Goal: Task Accomplishment & Management: Use online tool/utility

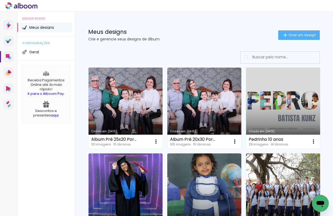
click at [132, 96] on link "Criado em [DATE]" at bounding box center [126, 107] width 74 height 81
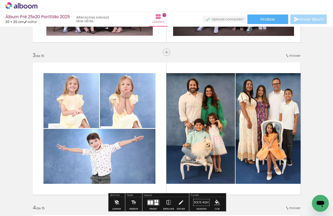
scroll to position [302, 0]
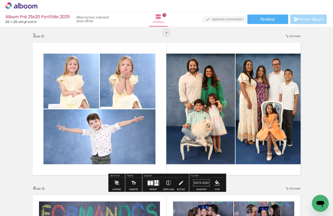
scroll to position [306, 0]
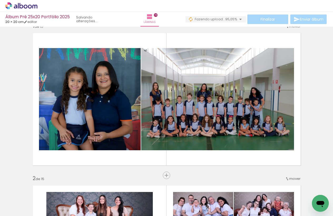
scroll to position [11, 0]
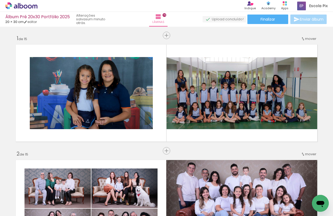
scroll to position [207, 0]
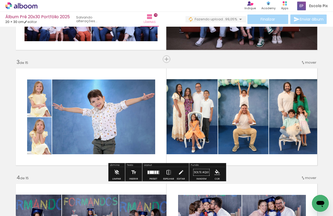
click at [288, 161] on quentale-layouter at bounding box center [166, 117] width 307 height 102
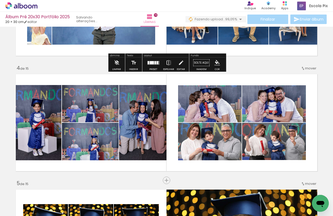
scroll to position [326, 0]
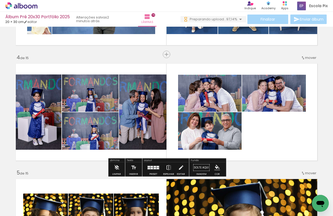
scroll to position [327, 0]
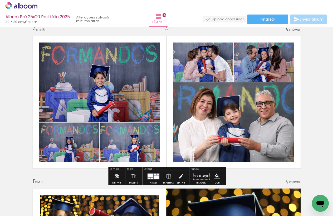
scroll to position [466, 0]
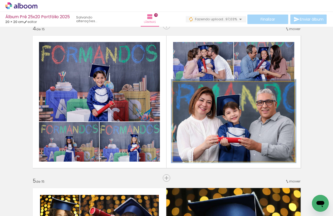
type paper-slider "103"
click at [185, 88] on div at bounding box center [186, 87] width 5 height 5
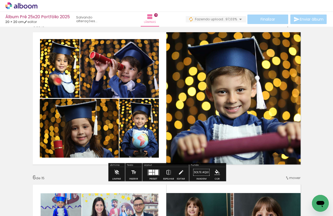
scroll to position [621, 0]
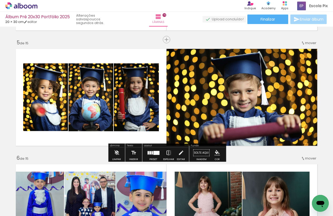
scroll to position [458, 0]
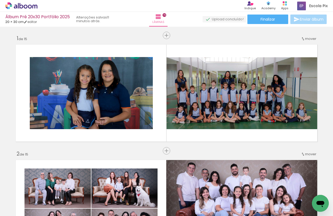
scroll to position [458, 0]
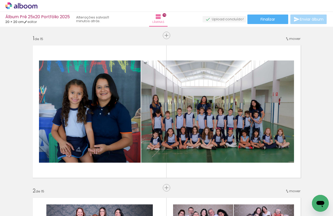
scroll to position [621, 0]
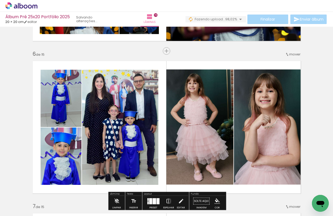
scroll to position [770, 0]
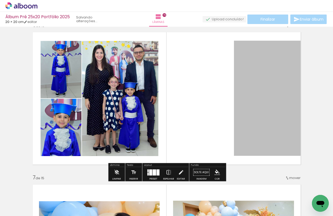
scroll to position [769, 0]
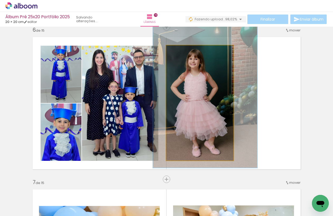
type paper-slider "136"
click at [185, 52] on div at bounding box center [186, 51] width 5 height 5
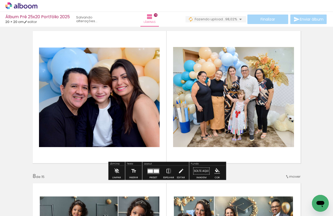
scroll to position [935, 0]
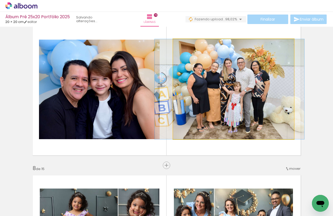
drag, startPoint x: 227, startPoint y: 92, endPoint x: 223, endPoint y: 91, distance: 4.1
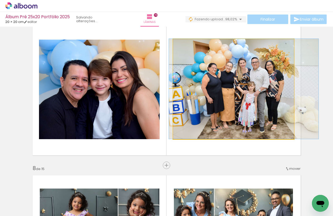
drag, startPoint x: 223, startPoint y: 92, endPoint x: 236, endPoint y: 91, distance: 12.9
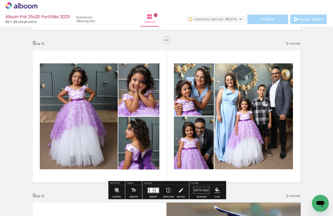
scroll to position [1061, 0]
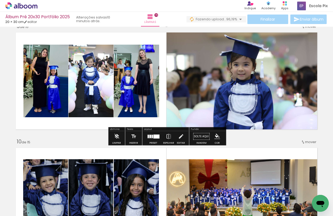
scroll to position [932, 0]
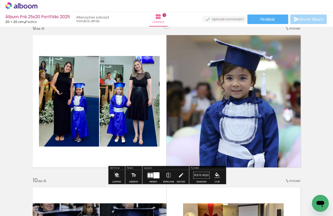
scroll to position [1228, 0]
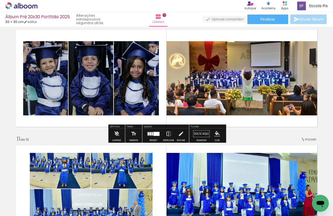
scroll to position [1050, 0]
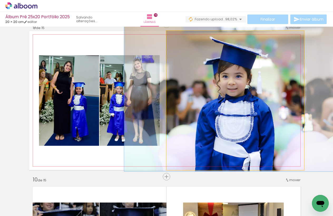
drag, startPoint x: 246, startPoint y: 131, endPoint x: 242, endPoint y: 130, distance: 4.3
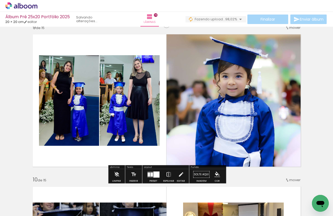
click at [314, 121] on div "Inserir lâmina 1 de 15 Inserir lâmina 2 de 15 Inserir lâmina 3 de 15 Inserir lâ…" at bounding box center [166, 17] width 333 height 2434
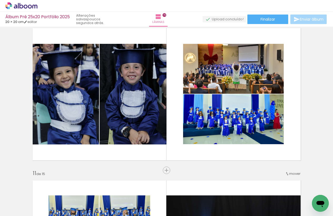
scroll to position [1388, 0]
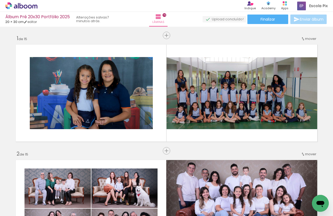
scroll to position [1050, 0]
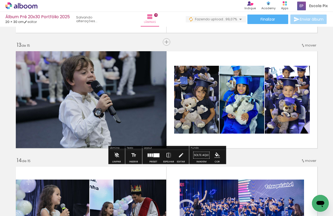
scroll to position [1374, 0]
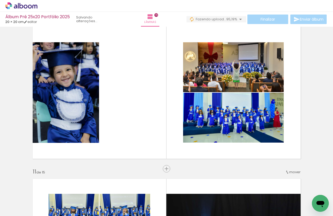
scroll to position [0, 2782]
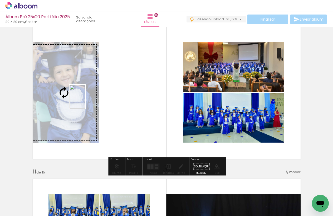
drag, startPoint x: 316, startPoint y: 192, endPoint x: 85, endPoint y: 100, distance: 248.2
click at [85, 100] on quentale-workspace at bounding box center [166, 108] width 333 height 216
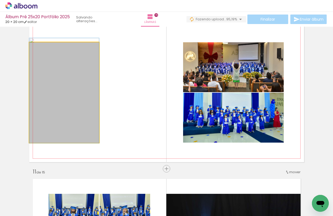
drag, startPoint x: 71, startPoint y: 100, endPoint x: 67, endPoint y: 98, distance: 4.8
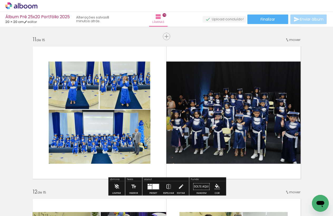
scroll to position [1528, 0]
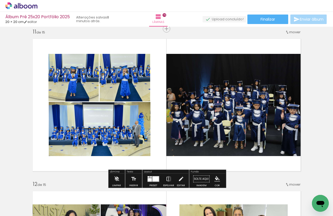
click at [251, 117] on quentale-photo at bounding box center [235, 105] width 138 height 102
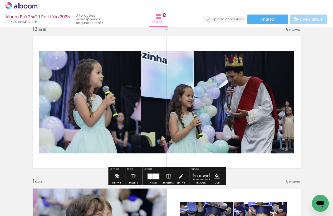
scroll to position [1839, 0]
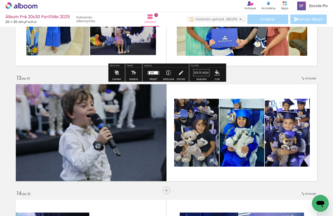
scroll to position [1366, 0]
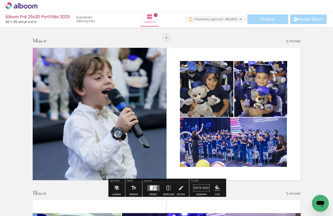
scroll to position [1976, 0]
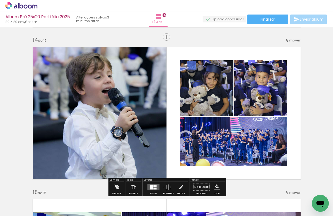
scroll to position [0, 2782]
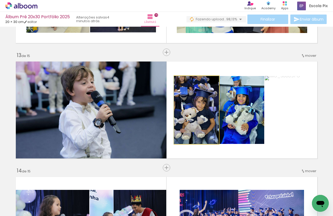
drag, startPoint x: 199, startPoint y: 119, endPoint x: 199, endPoint y: 113, distance: 5.8
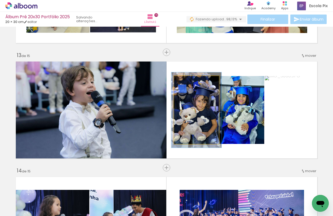
type paper-slider "111"
click at [189, 83] on div at bounding box center [188, 81] width 5 height 5
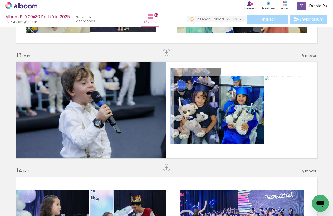
drag, startPoint x: 202, startPoint y: 114, endPoint x: 246, endPoint y: 98, distance: 46.9
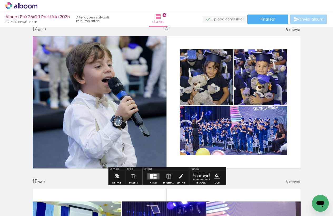
scroll to position [1987, 0]
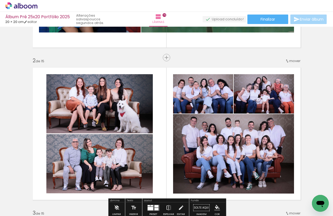
scroll to position [0, 0]
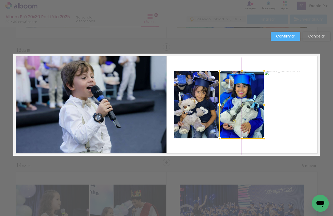
drag, startPoint x: 253, startPoint y: 119, endPoint x: 253, endPoint y: 116, distance: 2.9
click at [253, 116] on div at bounding box center [242, 105] width 45 height 68
click at [255, 144] on quentale-layouter at bounding box center [166, 105] width 307 height 102
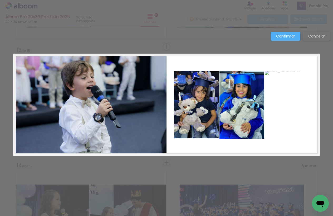
click at [0, 0] on slot "Confirmar" at bounding box center [0, 0] width 0 height 0
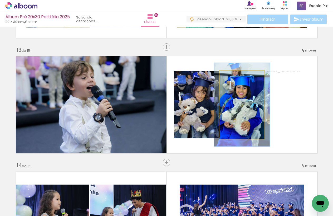
drag, startPoint x: 239, startPoint y: 76, endPoint x: 246, endPoint y: 80, distance: 7.7
click at [238, 78] on div at bounding box center [236, 76] width 5 height 5
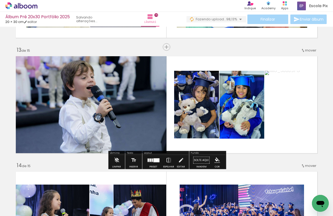
scroll to position [1372, 0]
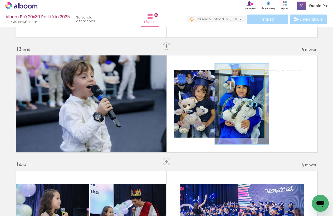
type paper-slider "119"
click at [236, 77] on div at bounding box center [236, 75] width 5 height 5
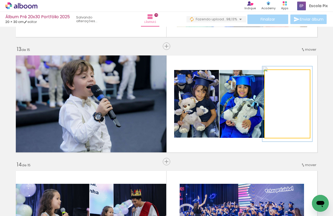
drag, startPoint x: 278, startPoint y: 76, endPoint x: 284, endPoint y: 83, distance: 8.6
click at [280, 75] on div at bounding box center [279, 75] width 5 height 5
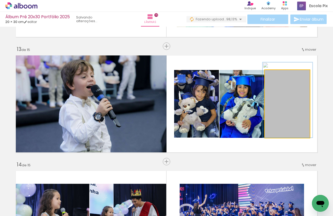
drag, startPoint x: 293, startPoint y: 114, endPoint x: 293, endPoint y: 109, distance: 5.3
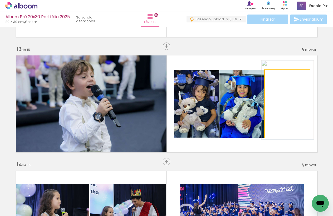
drag, startPoint x: 279, startPoint y: 76, endPoint x: 286, endPoint y: 90, distance: 16.5
type paper-slider "117"
click at [280, 76] on div at bounding box center [280, 75] width 5 height 5
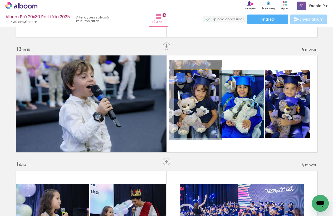
type paper-slider "117"
click at [191, 74] on div at bounding box center [190, 75] width 5 height 5
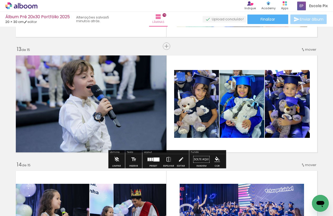
click at [293, 142] on quentale-layouter at bounding box center [166, 104] width 307 height 102
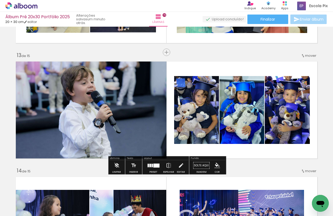
scroll to position [1363, 0]
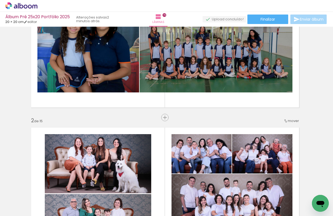
scroll to position [0, 2]
